Goal: Download file/media

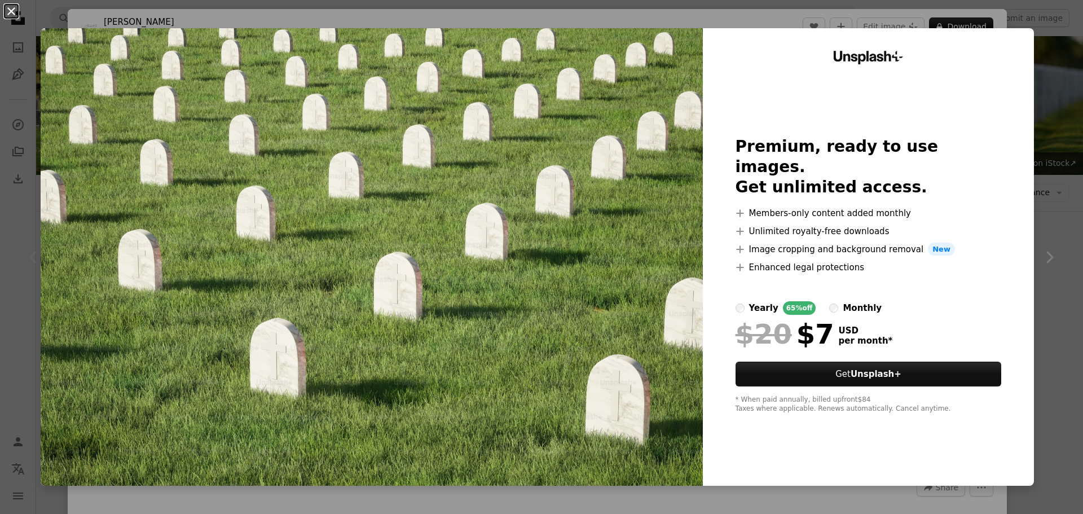
click at [12, 10] on button "An X shape" at bounding box center [12, 12] width 14 height 14
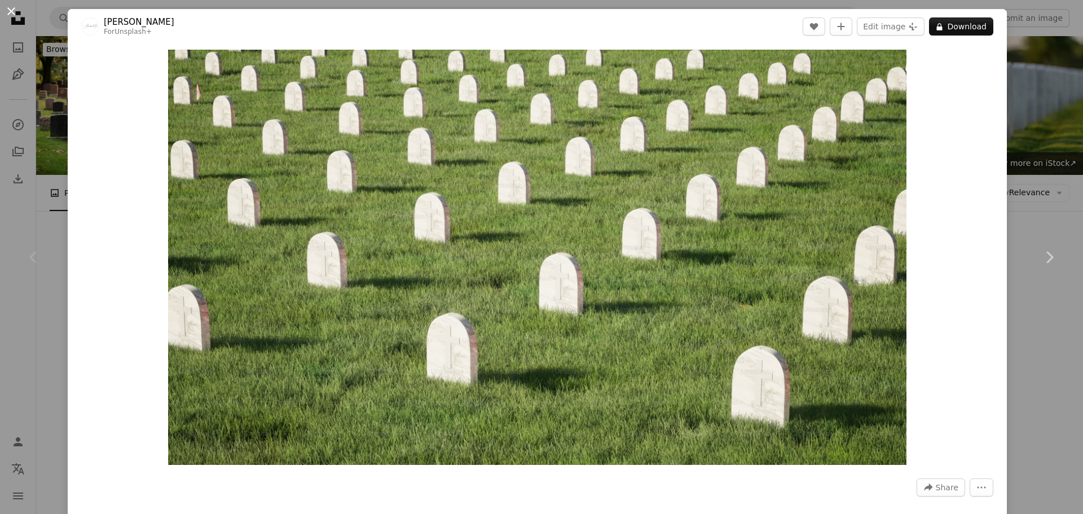
click at [12, 7] on button "An X shape" at bounding box center [12, 12] width 14 height 14
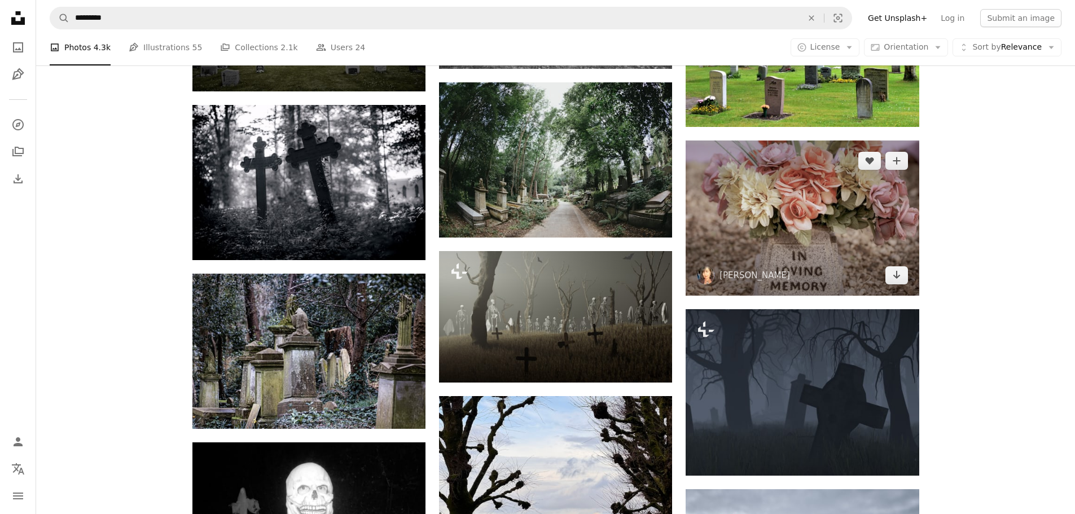
scroll to position [1016, 0]
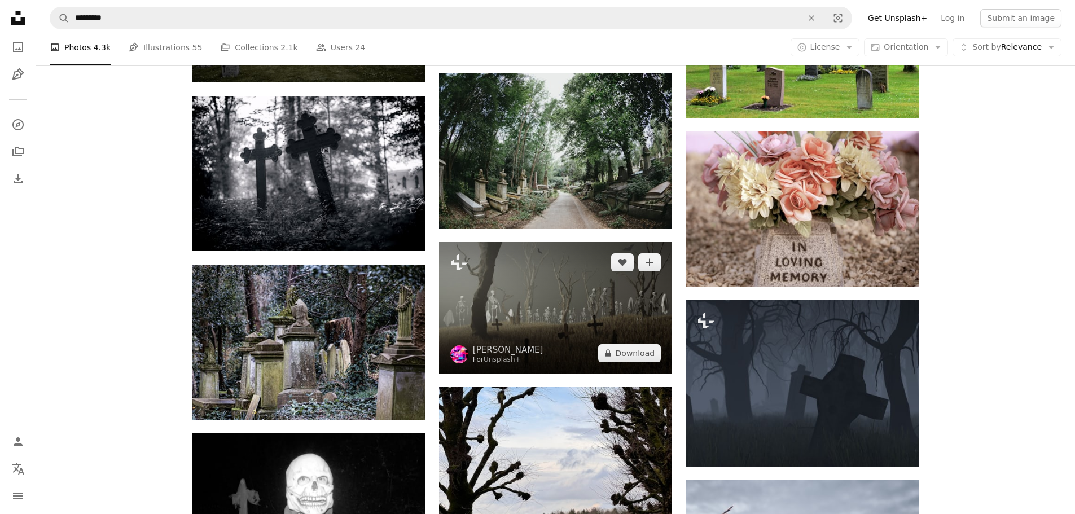
click at [561, 305] on img at bounding box center [555, 307] width 233 height 131
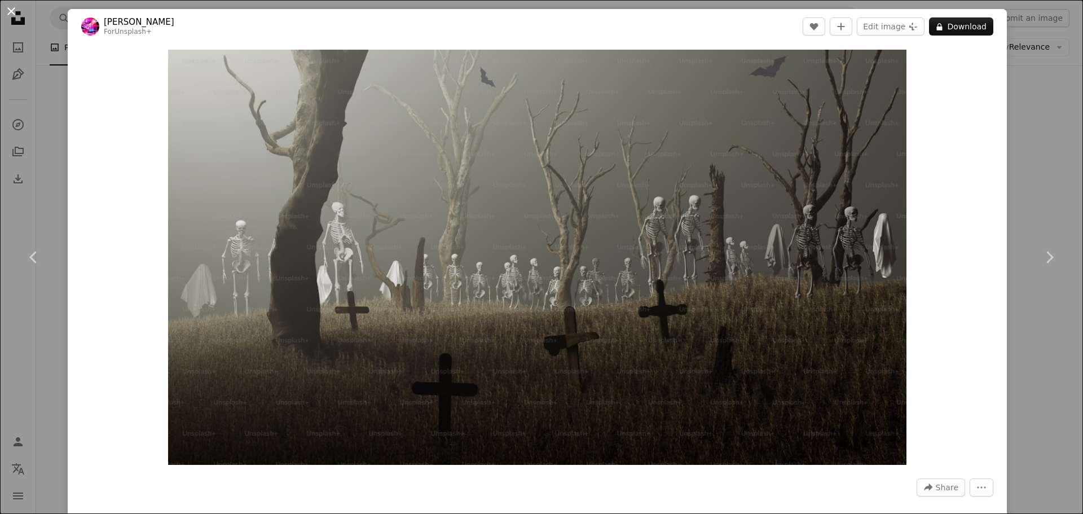
click at [10, 13] on button "An X shape" at bounding box center [12, 12] width 14 height 14
